Goal: Complete application form: Complete application form

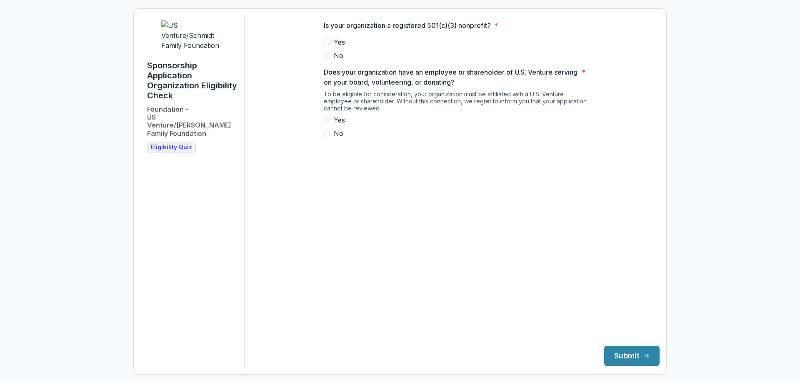
click at [330, 45] on span at bounding box center [327, 42] width 7 height 7
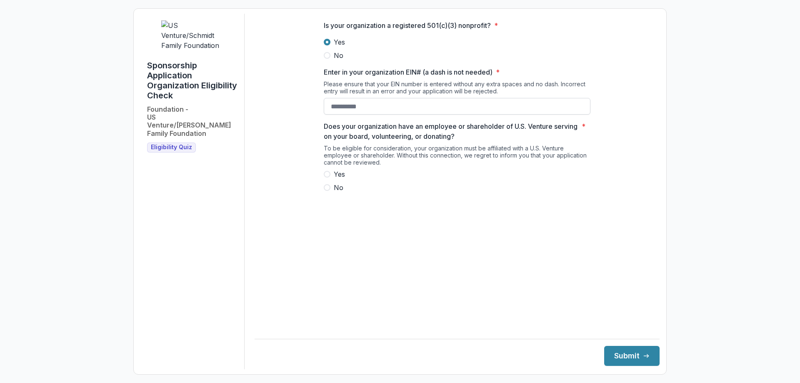
click at [355, 112] on input "Enter in your organization EIN# (a dash is not needed) *" at bounding box center [457, 106] width 267 height 17
type input "**********"
